Goal: Transaction & Acquisition: Purchase product/service

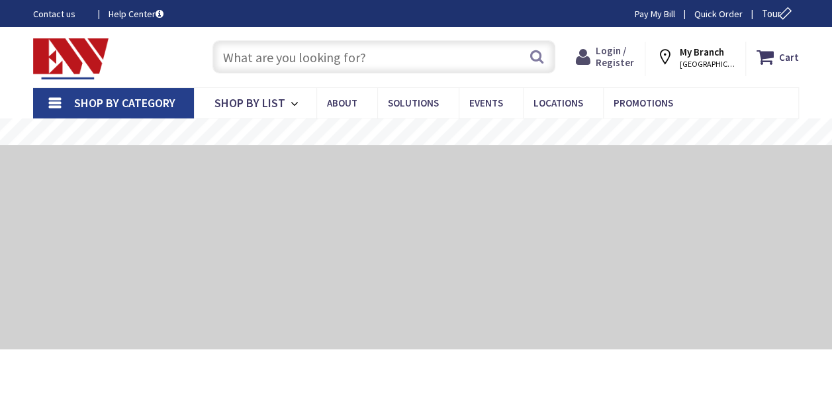
click at [610, 64] on span "Login / Register" at bounding box center [615, 56] width 38 height 24
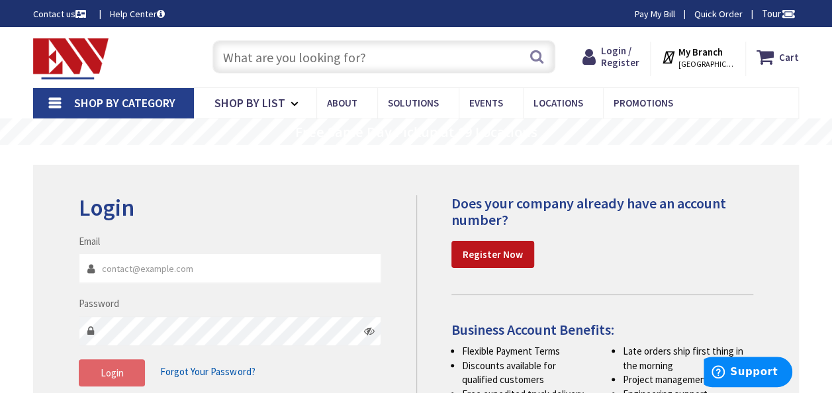
type input "[EMAIL_ADDRESS][DOMAIN_NAME]"
click at [113, 376] on span "Login" at bounding box center [112, 373] width 23 height 13
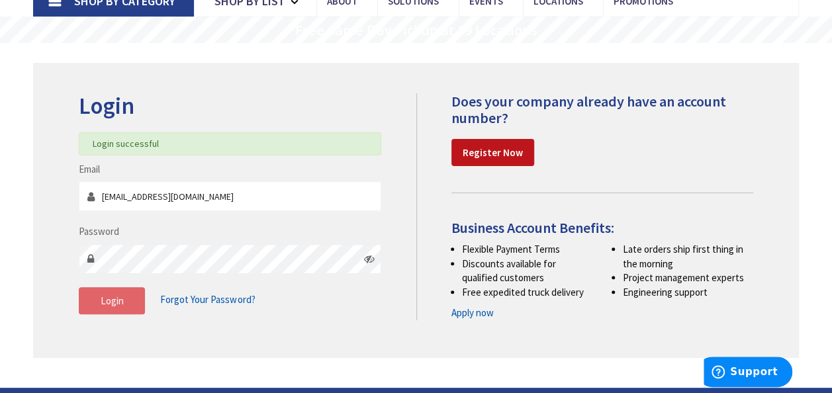
scroll to position [132, 0]
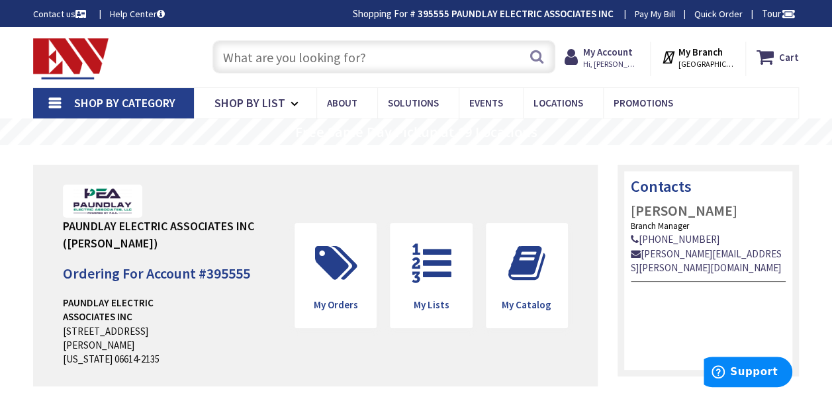
click at [180, 103] on link "Shop By Category" at bounding box center [113, 103] width 161 height 30
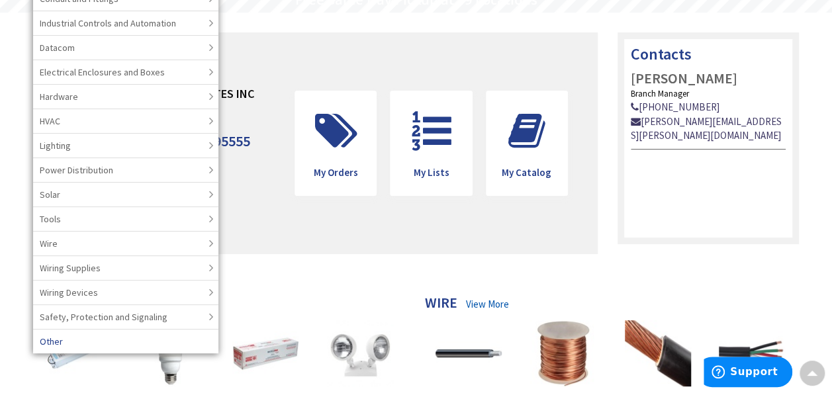
scroll to position [66, 0]
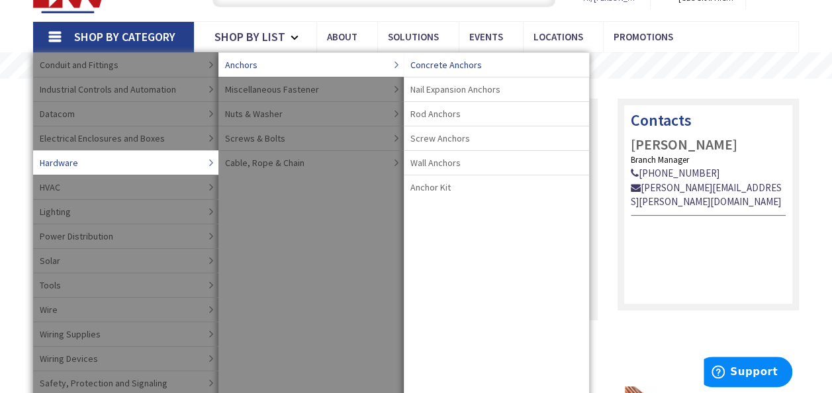
click at [443, 65] on span "Concrete Anchors" at bounding box center [445, 64] width 71 height 13
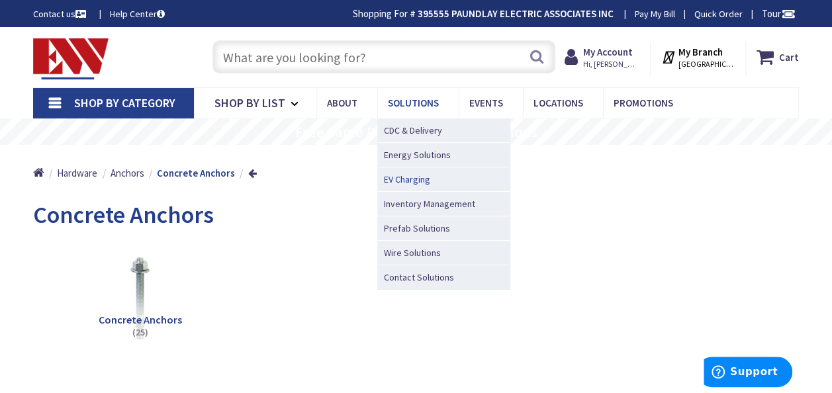
click at [407, 175] on span "EV Charging" at bounding box center [407, 179] width 46 height 13
click at [415, 177] on span "EV Charging" at bounding box center [407, 179] width 46 height 13
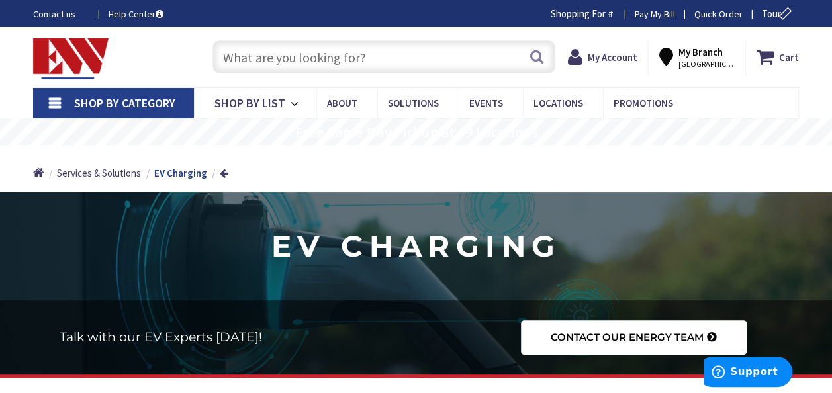
click at [108, 104] on span "Shop By Category" at bounding box center [124, 102] width 101 height 15
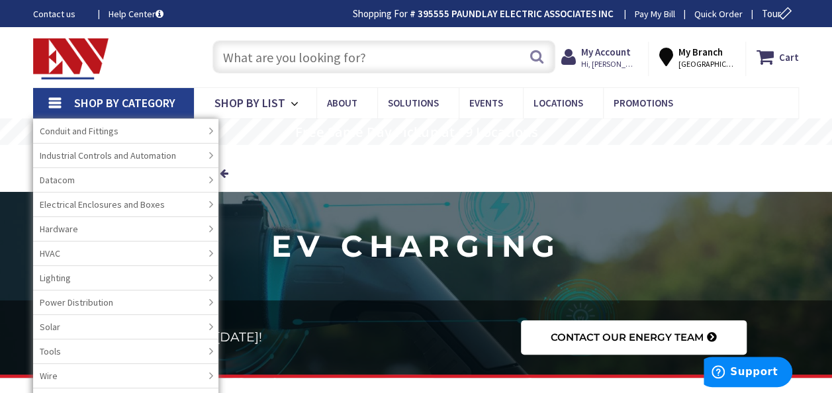
click at [311, 60] on input "text" at bounding box center [383, 56] width 343 height 33
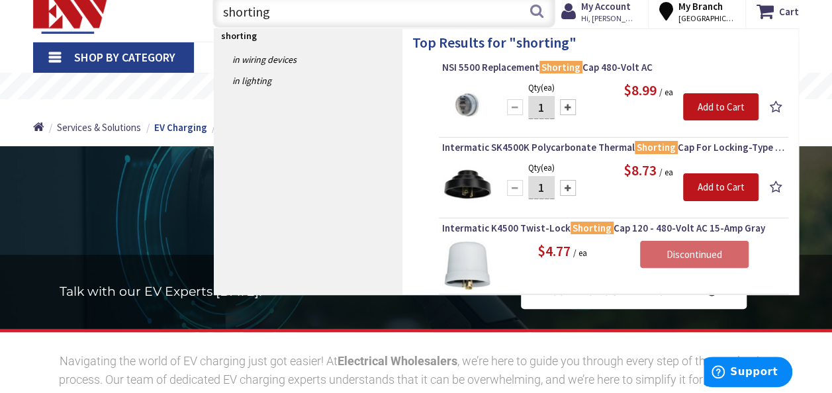
scroll to position [66, 0]
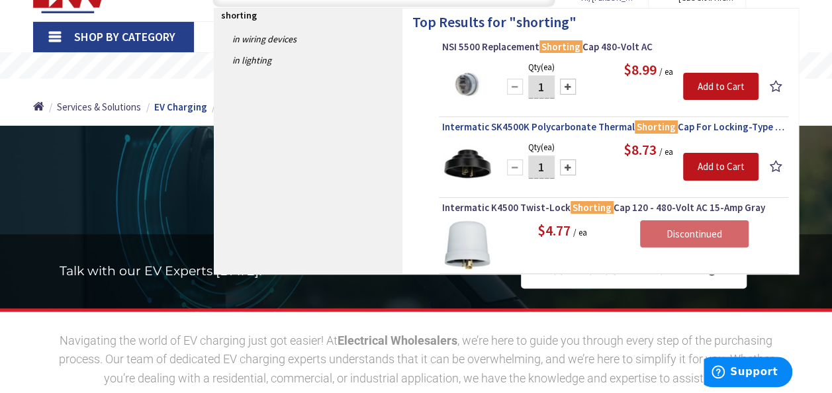
type input "shorting"
click at [569, 124] on span "Intermatic SK4500K Polycarbonate Thermal Shorting Cap For Locking-Type Receptac…" at bounding box center [613, 126] width 343 height 13
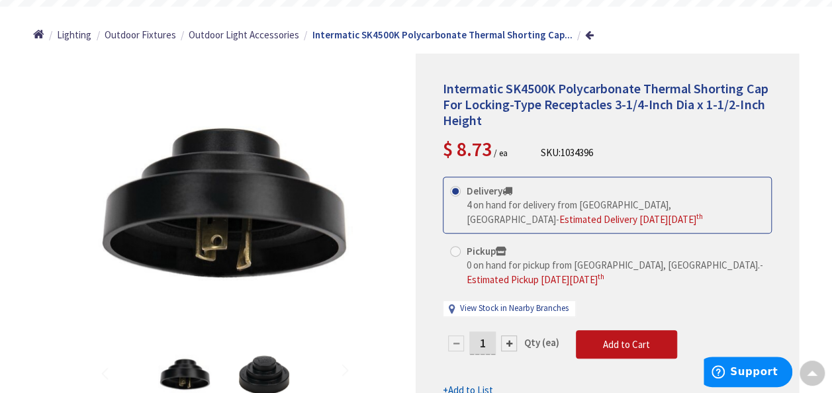
scroll to position [132, 0]
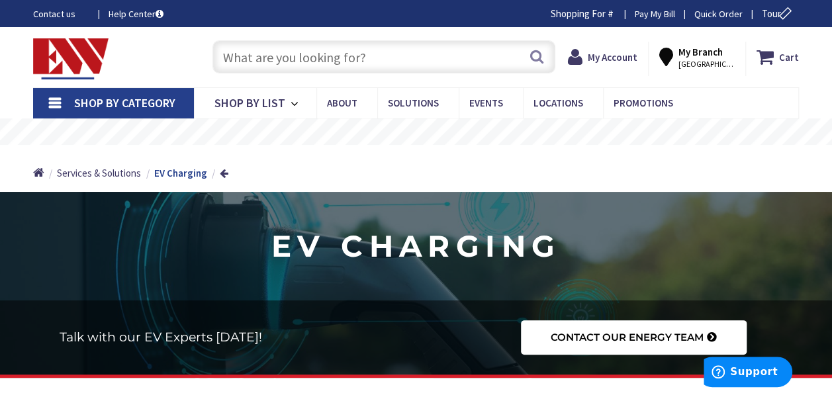
click at [312, 48] on input "text" at bounding box center [383, 56] width 343 height 33
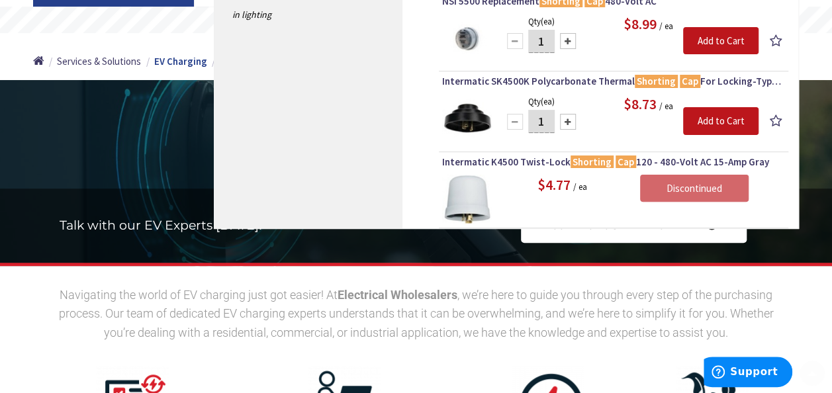
scroll to position [132, 0]
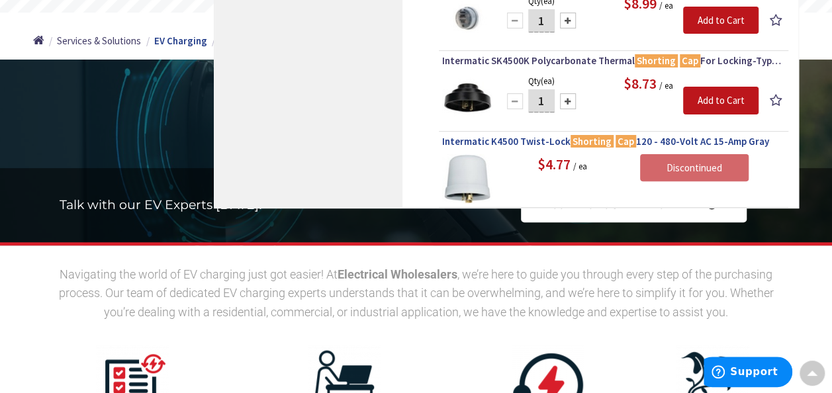
type input "shorting cap"
click at [535, 140] on span "Intermatic K4500 Twist-Lock Shorting Cap 120 - 480-Volt AC 15-Amp Gray" at bounding box center [613, 141] width 343 height 13
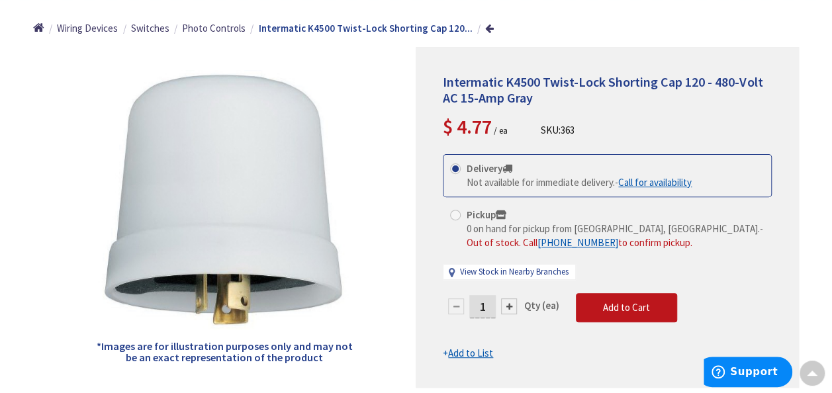
scroll to position [66, 0]
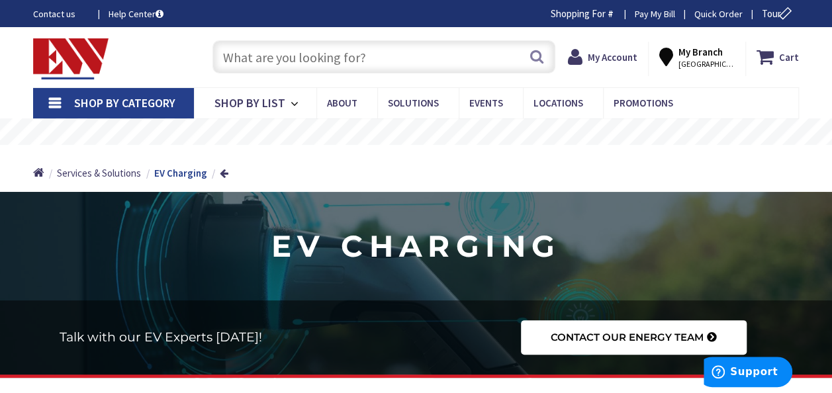
click at [294, 59] on input "text" at bounding box center [383, 56] width 343 height 33
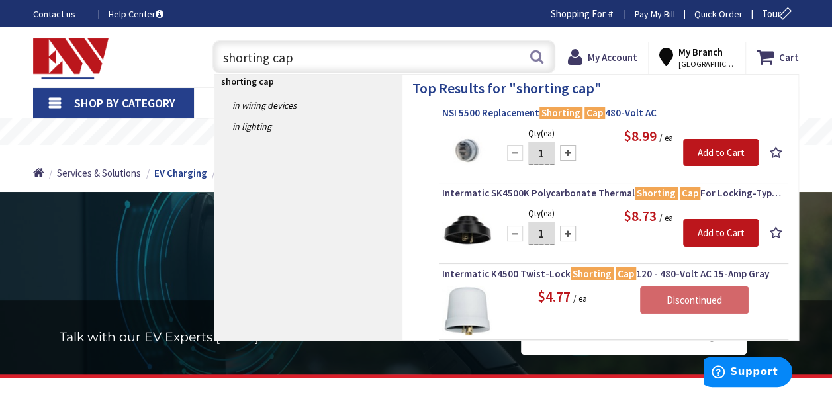
type input "shorting cap"
click at [501, 114] on span "NSI 5500 Replacement Shorting Cap 480-Volt AC" at bounding box center [613, 113] width 343 height 13
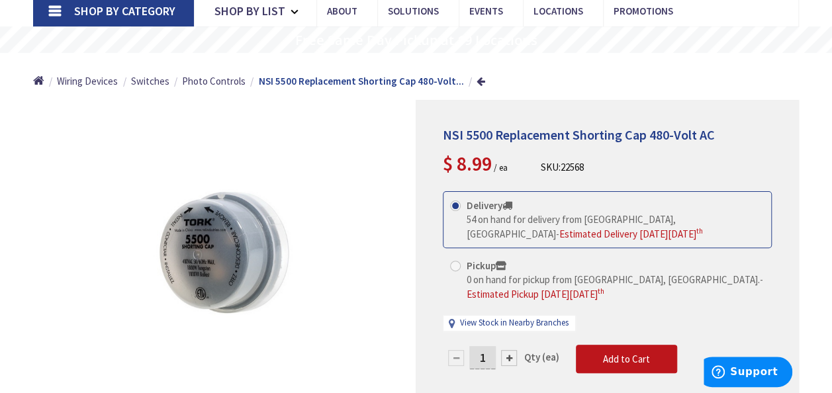
scroll to position [132, 0]
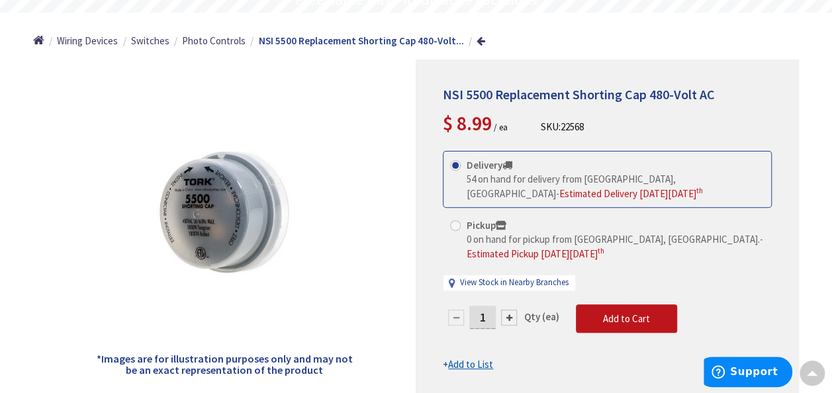
click at [459, 224] on span at bounding box center [455, 225] width 11 height 11
click at [459, 224] on input "Pickup 0 on hand for pickup from Norwalk, CT. - Estimated Pickup on Wednesday, …" at bounding box center [457, 225] width 9 height 9
radio input "true"
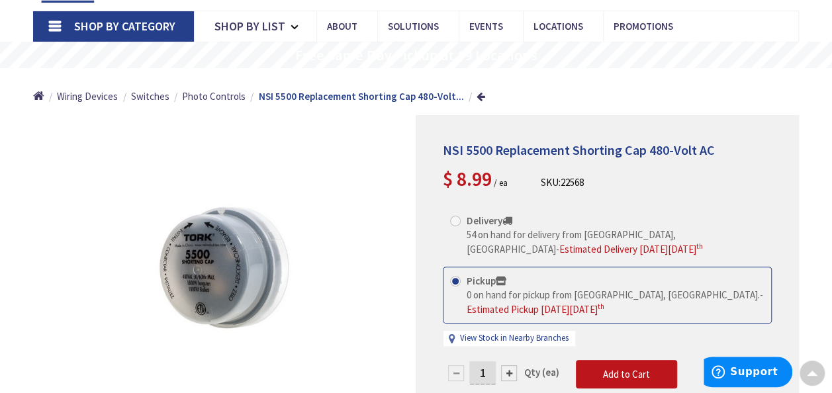
scroll to position [0, 0]
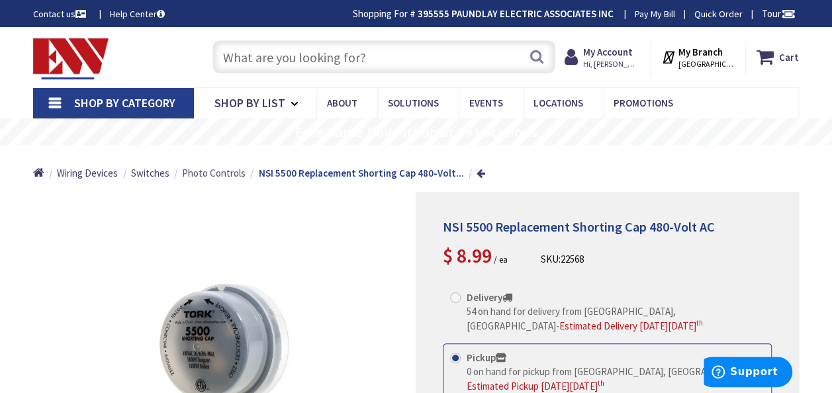
click at [225, 173] on span "Photo Controls" at bounding box center [214, 173] width 64 height 13
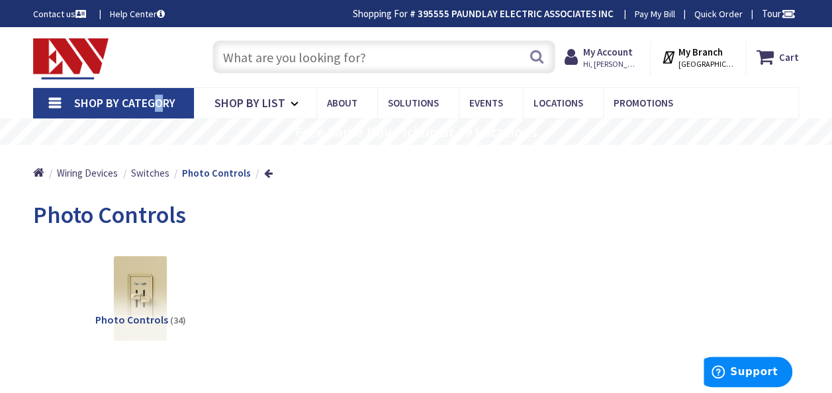
click at [159, 105] on span "Shop By Category" at bounding box center [124, 102] width 101 height 15
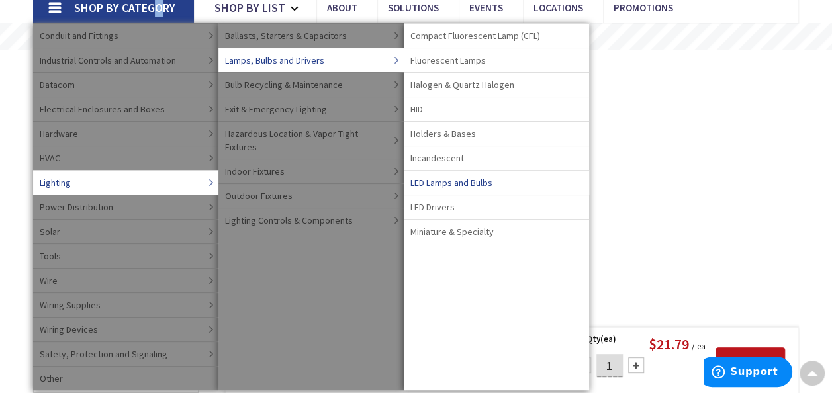
scroll to position [66, 0]
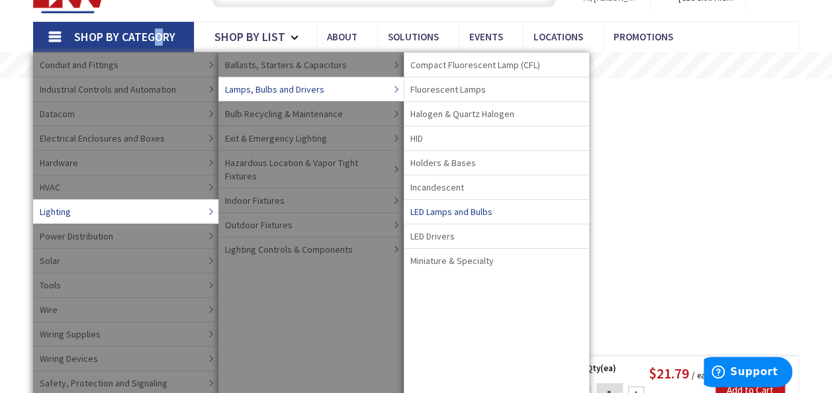
click at [473, 213] on span "LED Lamps and Bulbs" at bounding box center [451, 211] width 82 height 13
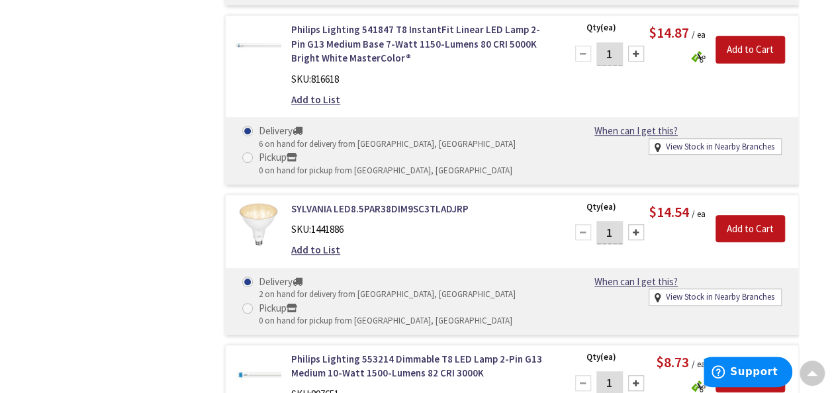
scroll to position [7876, 0]
